Goal: Transaction & Acquisition: Purchase product/service

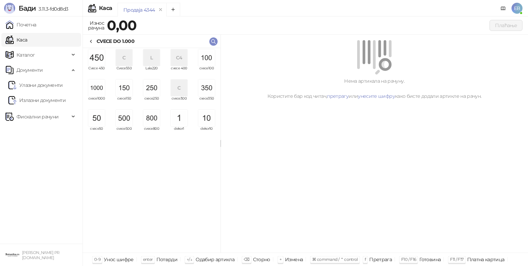
click at [101, 93] on img "grid" at bounding box center [96, 88] width 17 height 17
click at [102, 93] on img "grid" at bounding box center [96, 88] width 17 height 17
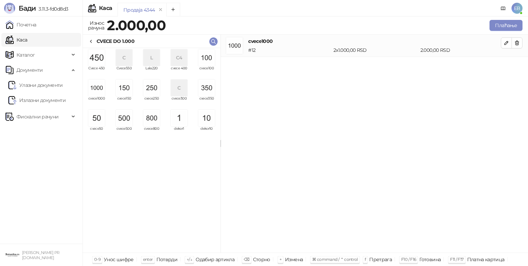
click at [151, 120] on img "grid" at bounding box center [151, 118] width 17 height 17
click at [94, 42] on div "CVECE DO 1.000" at bounding box center [111, 41] width 46 height 8
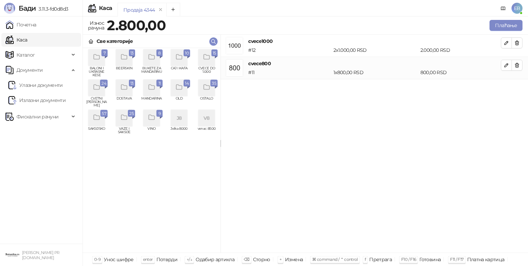
click at [127, 59] on icon "grid" at bounding box center [124, 57] width 6 height 5
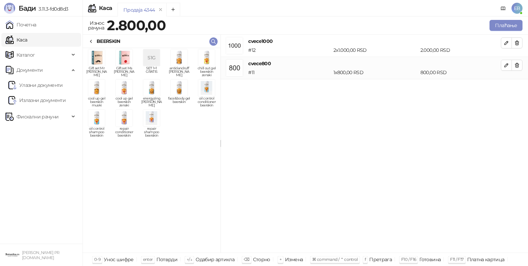
click at [206, 62] on img "grid" at bounding box center [206, 58] width 17 height 17
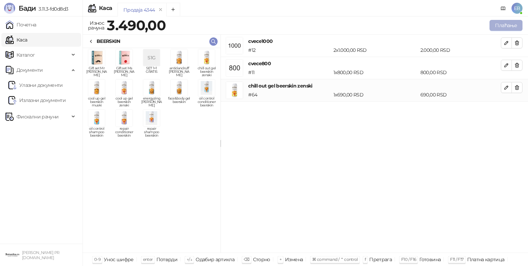
click at [508, 26] on button "Плаћање" at bounding box center [506, 25] width 33 height 11
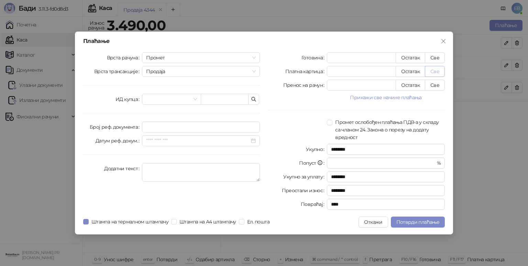
click at [437, 72] on button "Све" at bounding box center [435, 71] width 20 height 11
type input "****"
click at [414, 223] on span "Потврди плаћање" at bounding box center [417, 222] width 43 height 6
